Goal: Find specific page/section: Find specific page/section

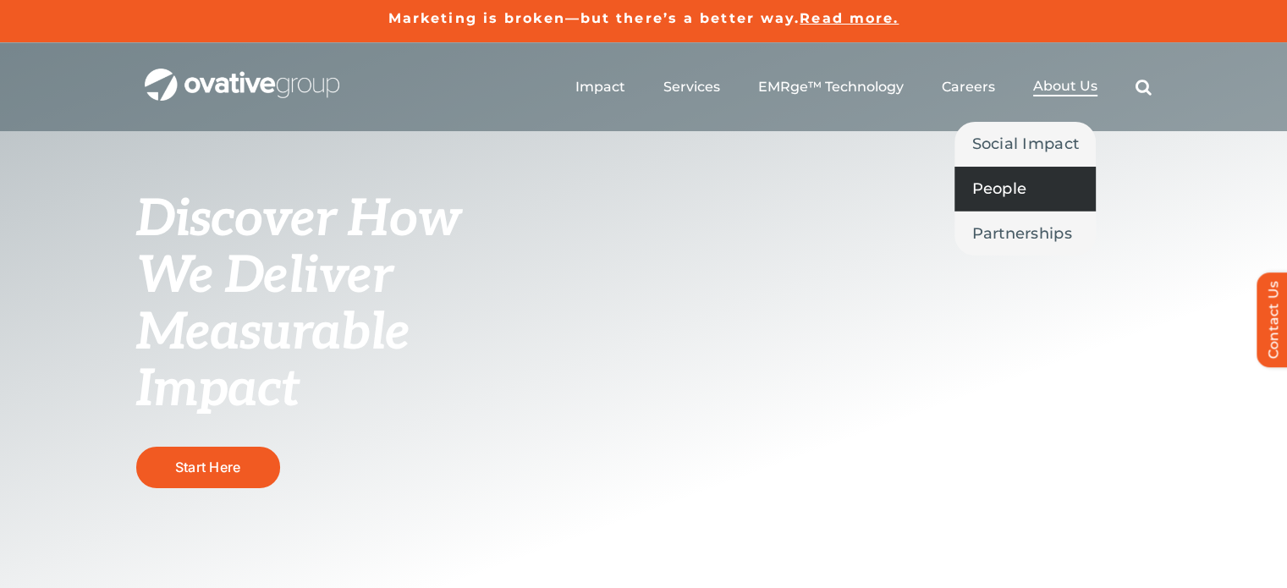
click at [1015, 184] on span "People" at bounding box center [998, 189] width 55 height 24
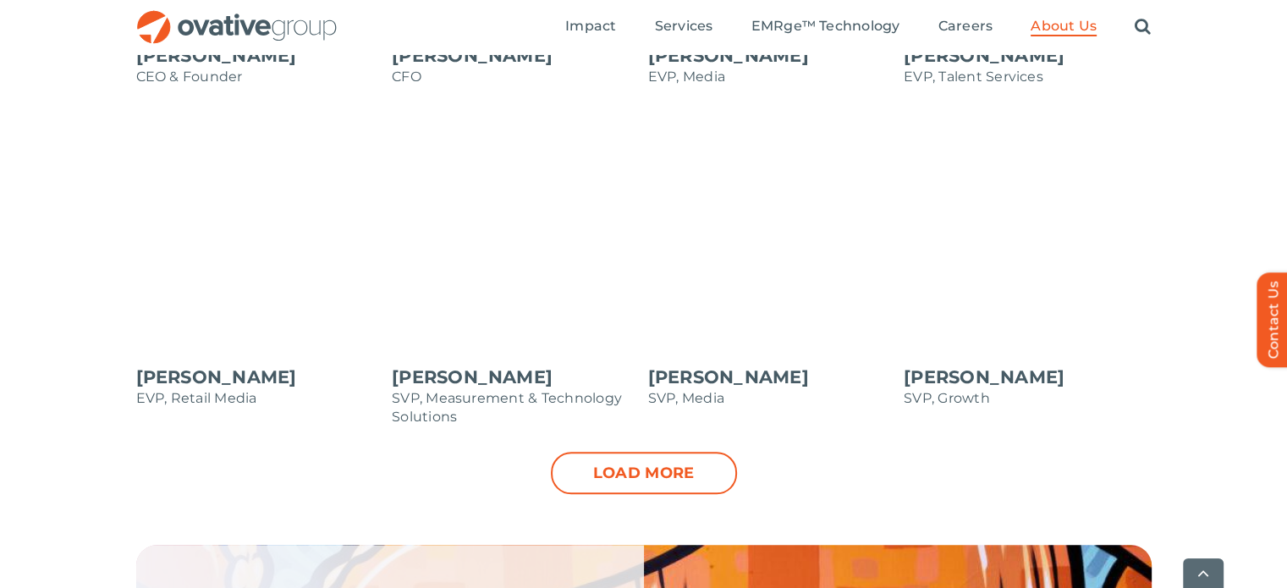
scroll to position [1834, 0]
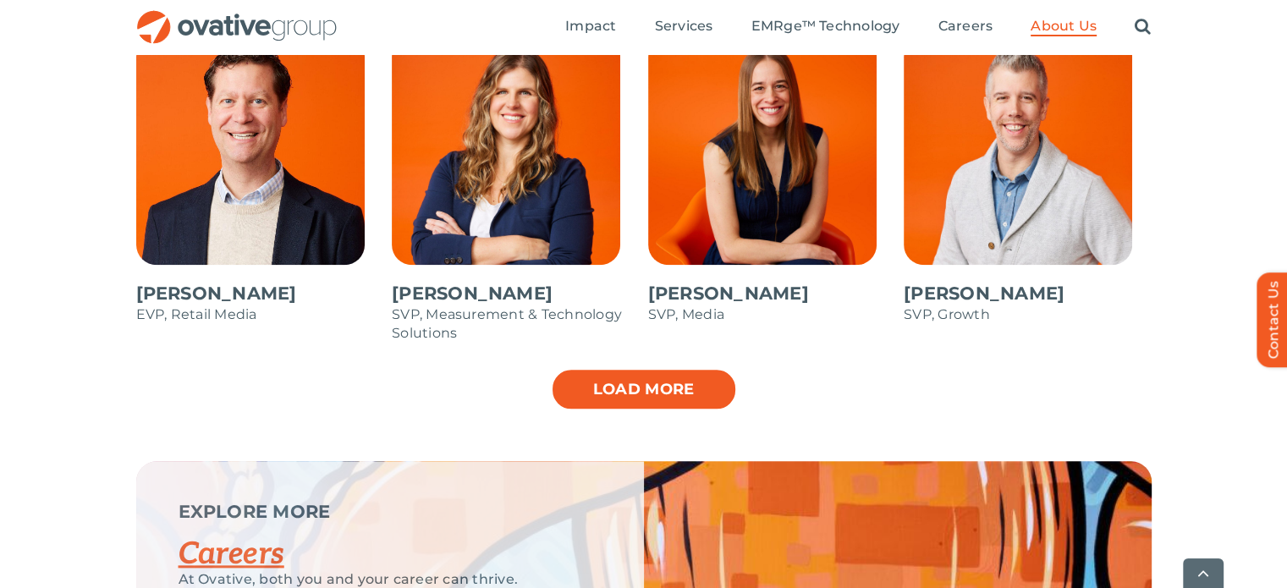
click at [680, 378] on link "Load more" at bounding box center [644, 389] width 186 height 42
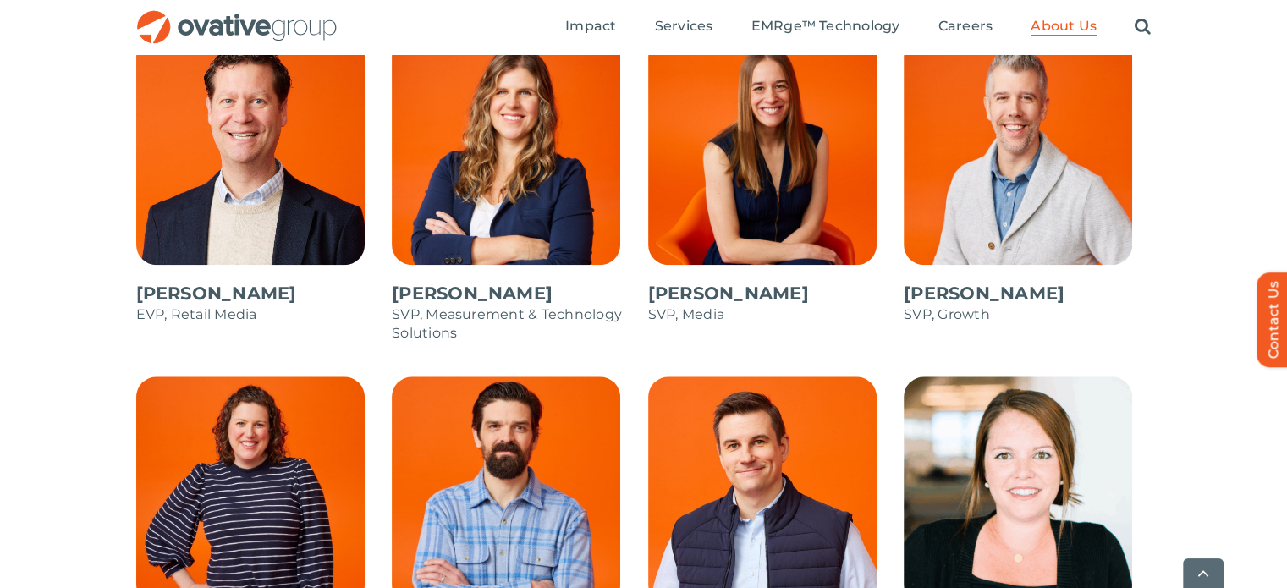
scroll to position [2400, 0]
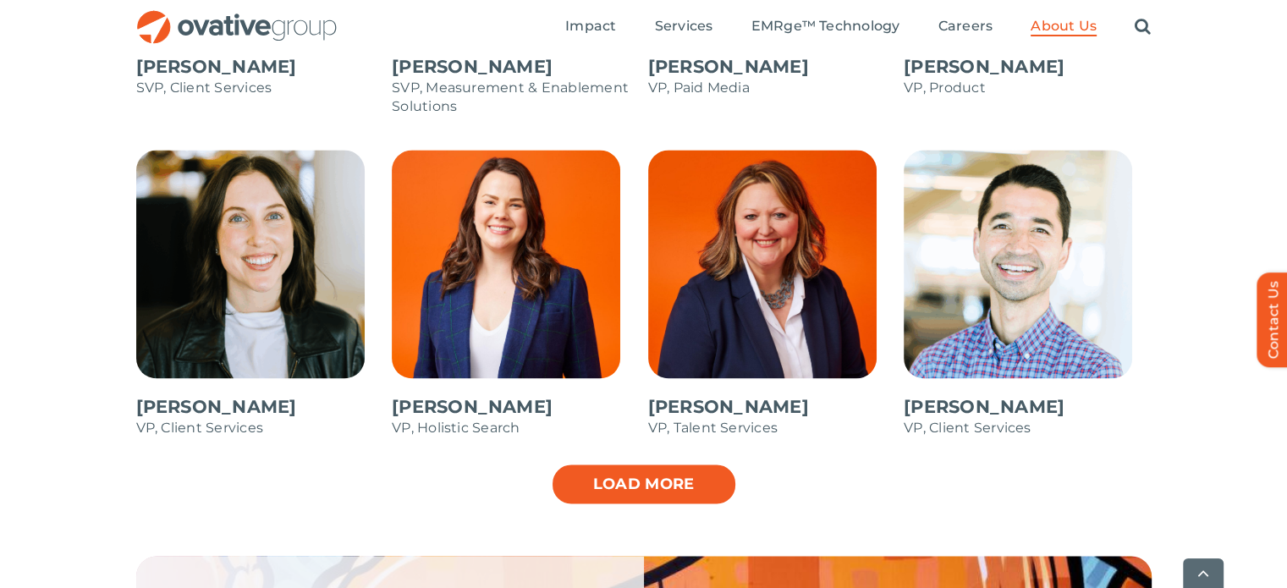
click at [691, 500] on link "Load more" at bounding box center [644, 484] width 186 height 42
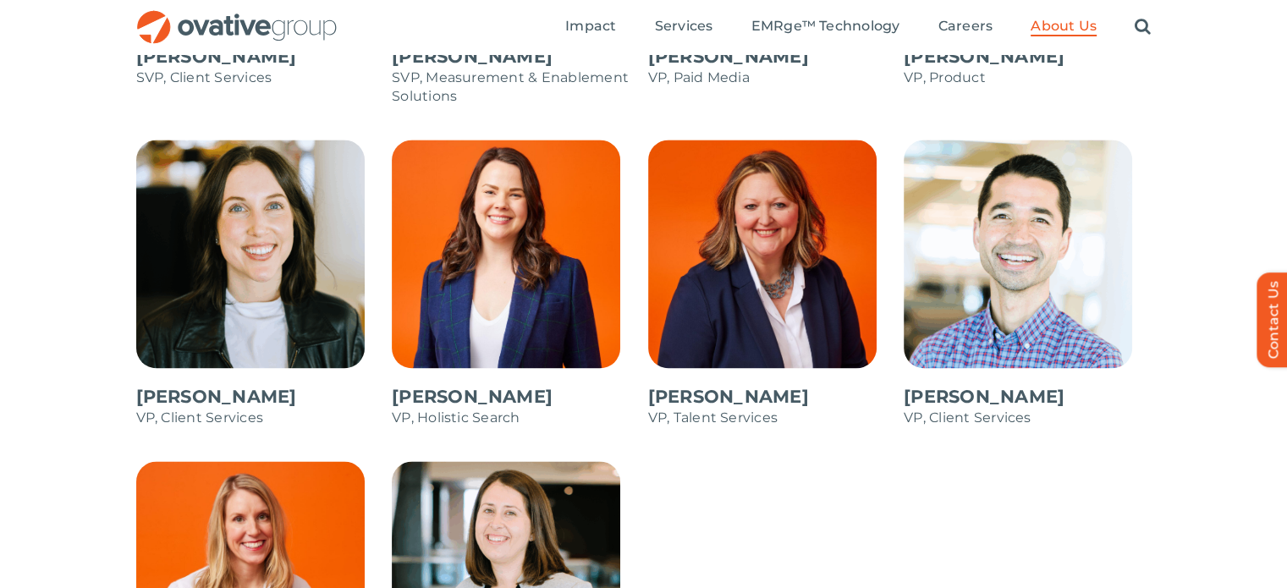
scroll to position [2406, 0]
